Goal: Task Accomplishment & Management: Use online tool/utility

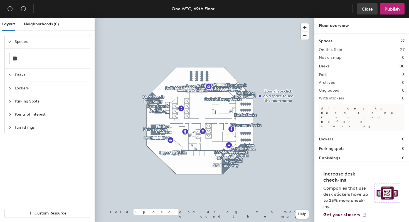
click at [369, 9] on span "Close" at bounding box center [366, 8] width 11 height 5
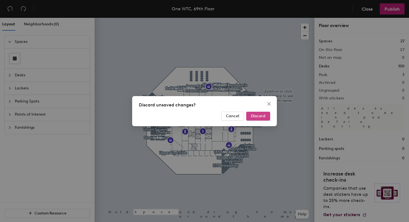
click at [255, 117] on span "Discard" at bounding box center [258, 115] width 14 height 5
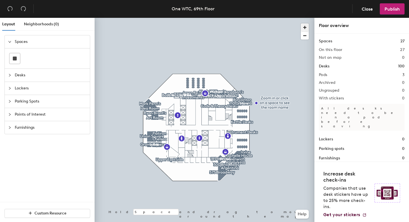
click at [305, 26] on span "button" at bounding box center [305, 27] width 8 height 8
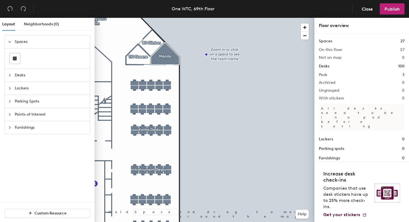
click at [167, 18] on div at bounding box center [205, 18] width 220 height 0
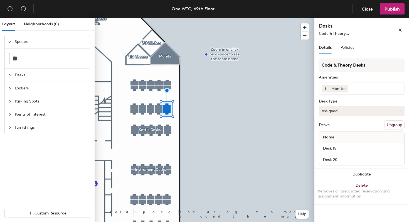
click at [343, 110] on button "Assigned" at bounding box center [362, 111] width 86 height 10
click at [333, 144] on div "Hoteled" at bounding box center [347, 144] width 56 height 8
click at [390, 8] on span "Publish" at bounding box center [391, 8] width 15 height 5
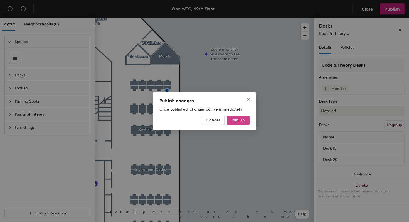
click at [237, 120] on span "Publish" at bounding box center [237, 120] width 13 height 5
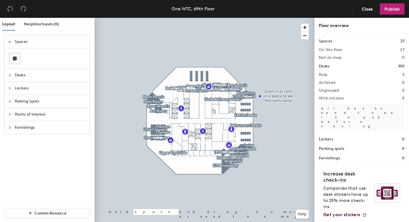
click at [237, 18] on div at bounding box center [205, 18] width 220 height 0
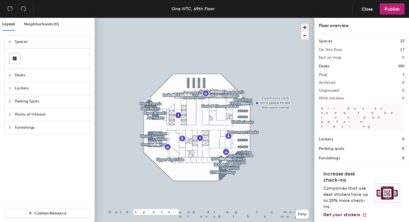
click at [303, 30] on span "button" at bounding box center [305, 27] width 8 height 8
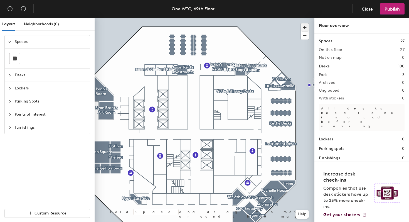
click at [304, 27] on span "button" at bounding box center [305, 27] width 8 height 8
click at [179, 18] on div at bounding box center [205, 18] width 220 height 0
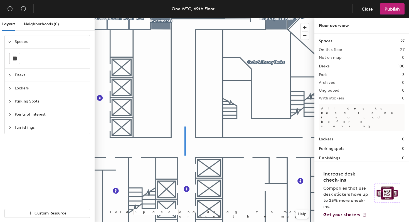
click at [185, 18] on div at bounding box center [205, 18] width 220 height 0
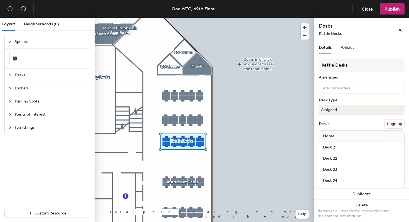
click at [167, 18] on div at bounding box center [205, 18] width 220 height 0
